Goal: Information Seeking & Learning: Learn about a topic

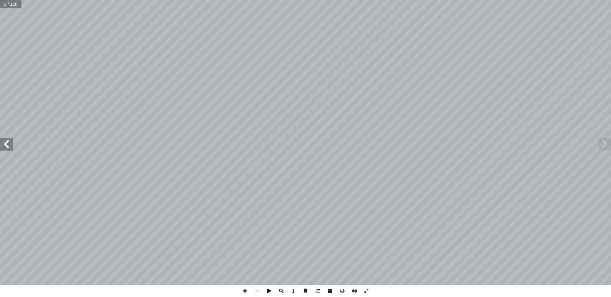
click at [5, 140] on span at bounding box center [6, 144] width 13 height 13
click at [5, 144] on span at bounding box center [6, 144] width 13 height 13
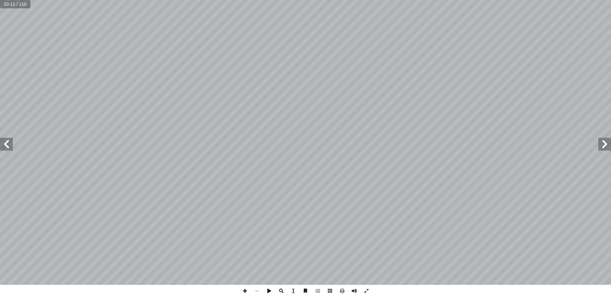
click at [606, 142] on span at bounding box center [604, 144] width 13 height 13
click at [7, 142] on span at bounding box center [6, 144] width 13 height 13
click at [605, 143] on span at bounding box center [604, 144] width 13 height 13
click at [4, 139] on span at bounding box center [6, 144] width 13 height 13
click at [12, 145] on span at bounding box center [6, 144] width 13 height 13
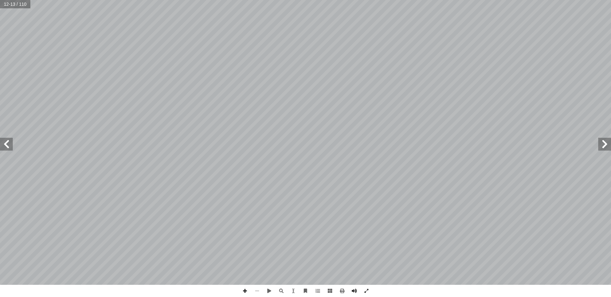
click at [9, 143] on span at bounding box center [6, 144] width 13 height 13
click at [5, 144] on span at bounding box center [6, 144] width 13 height 13
click at [5, 140] on span at bounding box center [6, 144] width 13 height 13
click at [5, 141] on span at bounding box center [6, 144] width 13 height 13
click at [11, 4] on input "text" at bounding box center [11, 4] width 23 height 8
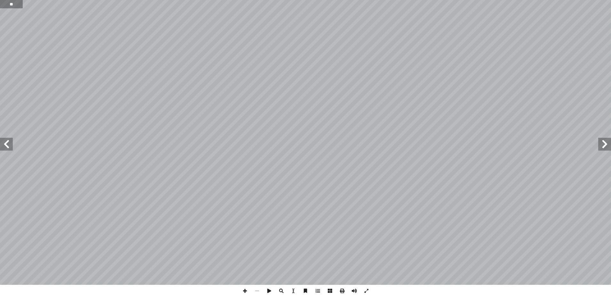
type input "**"
click at [7, 139] on span at bounding box center [6, 144] width 13 height 13
click at [5, 141] on span at bounding box center [6, 144] width 13 height 13
click at [8, 145] on span at bounding box center [6, 144] width 13 height 13
click at [5, 143] on span at bounding box center [6, 144] width 13 height 13
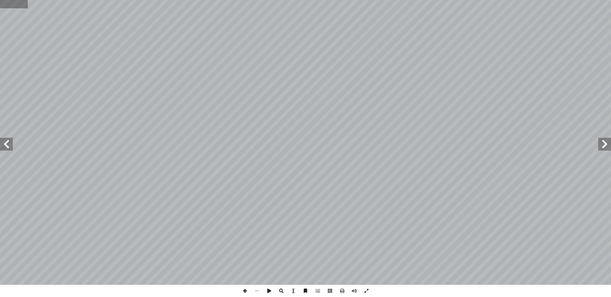
click at [16, 2] on input "text" at bounding box center [14, 4] width 28 height 8
type input "**"
click at [8, 143] on span at bounding box center [6, 144] width 13 height 13
click at [606, 142] on span at bounding box center [604, 144] width 13 height 13
click at [14, 4] on input "text" at bounding box center [14, 4] width 28 height 8
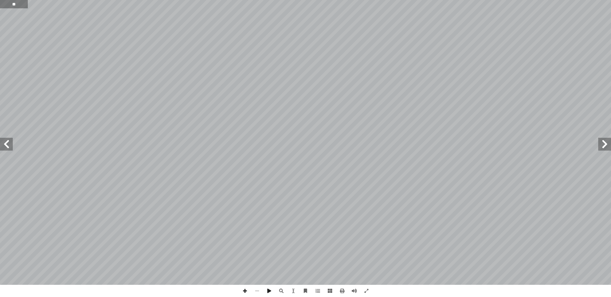
type input "**"
click at [10, 4] on input "text" at bounding box center [14, 4] width 28 height 8
type input "**"
click at [6, 145] on span at bounding box center [6, 144] width 13 height 13
click at [6, 144] on span at bounding box center [6, 144] width 13 height 13
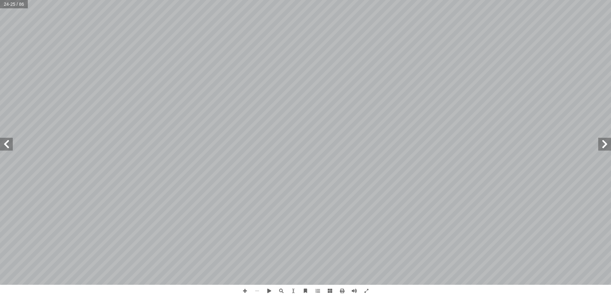
click at [8, 146] on span at bounding box center [6, 144] width 13 height 13
click at [603, 142] on span at bounding box center [604, 144] width 13 height 13
click at [15, 5] on input "text" at bounding box center [14, 4] width 28 height 8
click at [7, 142] on span at bounding box center [6, 144] width 13 height 13
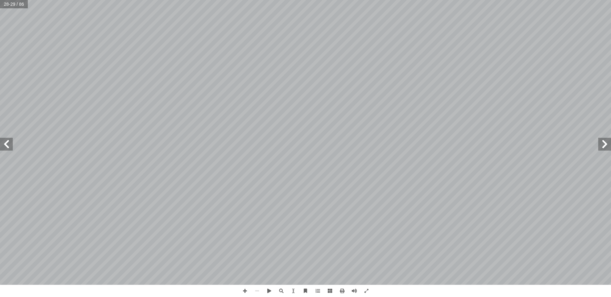
click at [7, 142] on span at bounding box center [6, 144] width 13 height 13
click at [602, 143] on span at bounding box center [604, 144] width 13 height 13
click at [13, 6] on input "text" at bounding box center [14, 4] width 28 height 8
type input "**"
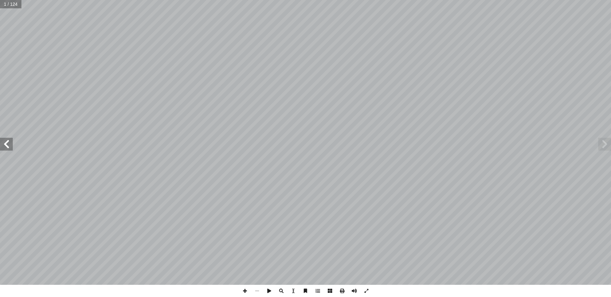
click at [6, 144] on span at bounding box center [6, 144] width 13 height 13
click at [7, 144] on span at bounding box center [6, 144] width 13 height 13
